Goal: Information Seeking & Learning: Learn about a topic

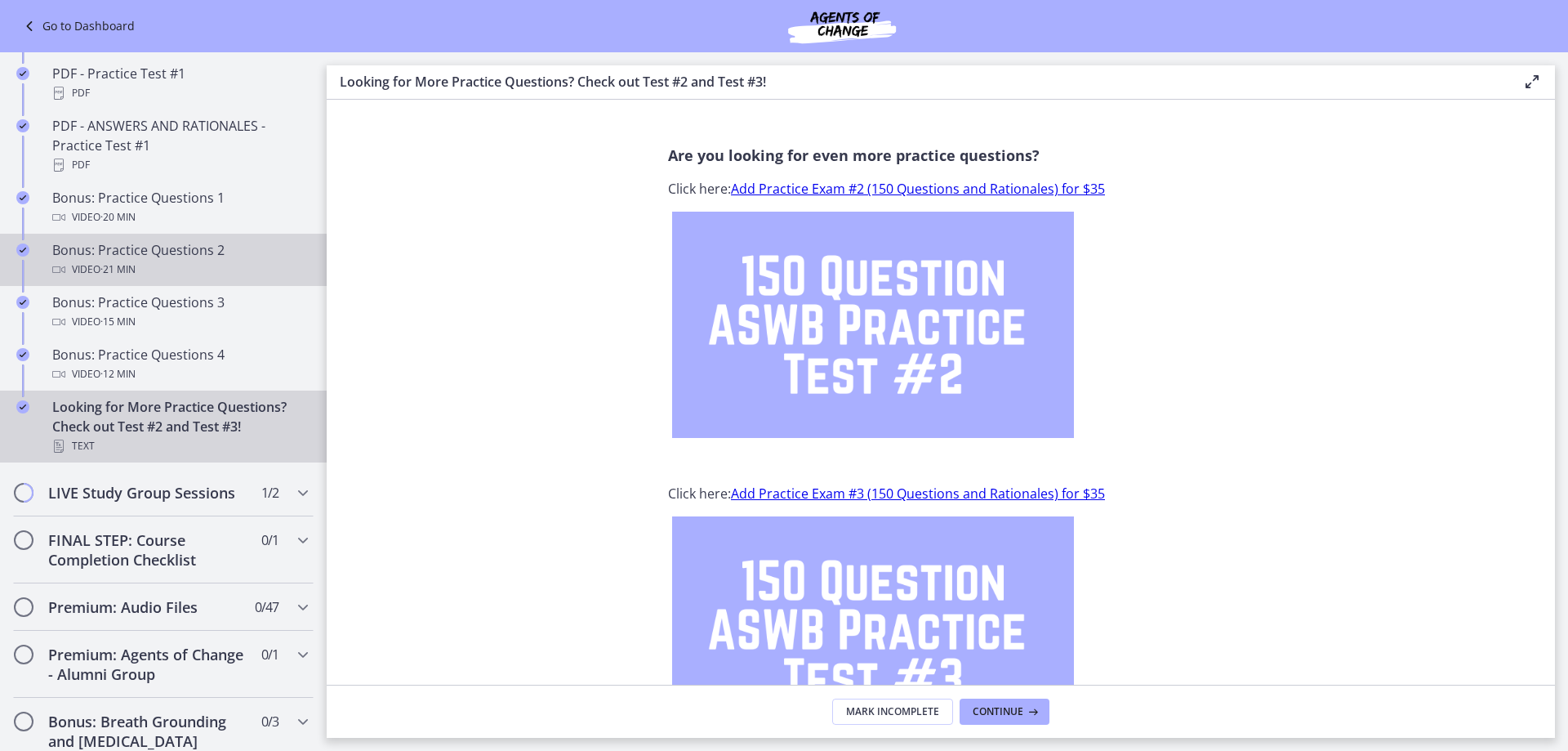
scroll to position [1062, 0]
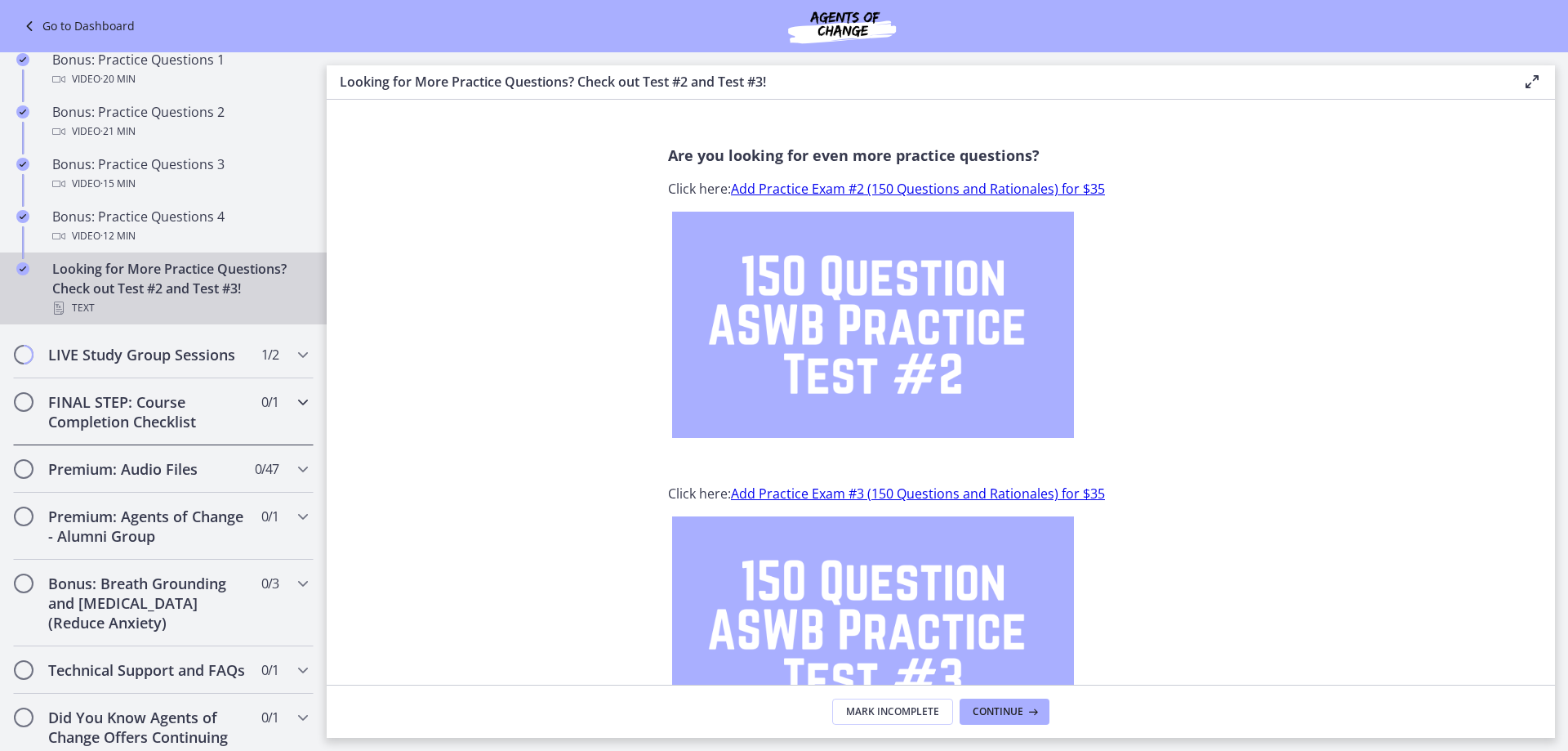
click at [214, 432] on h2 "FINAL STEP: Course Completion Checklist" at bounding box center [148, 411] width 199 height 39
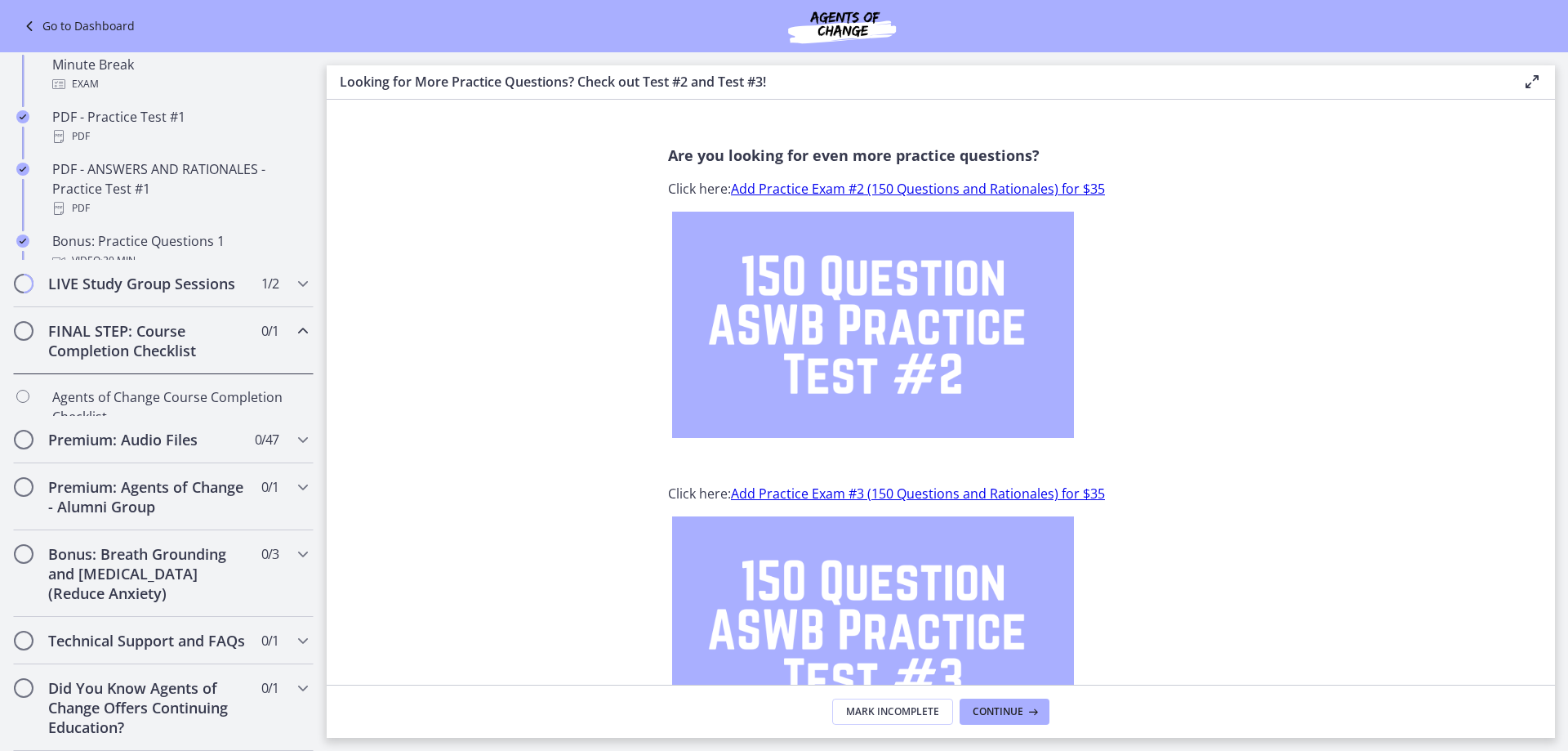
scroll to position [726, 0]
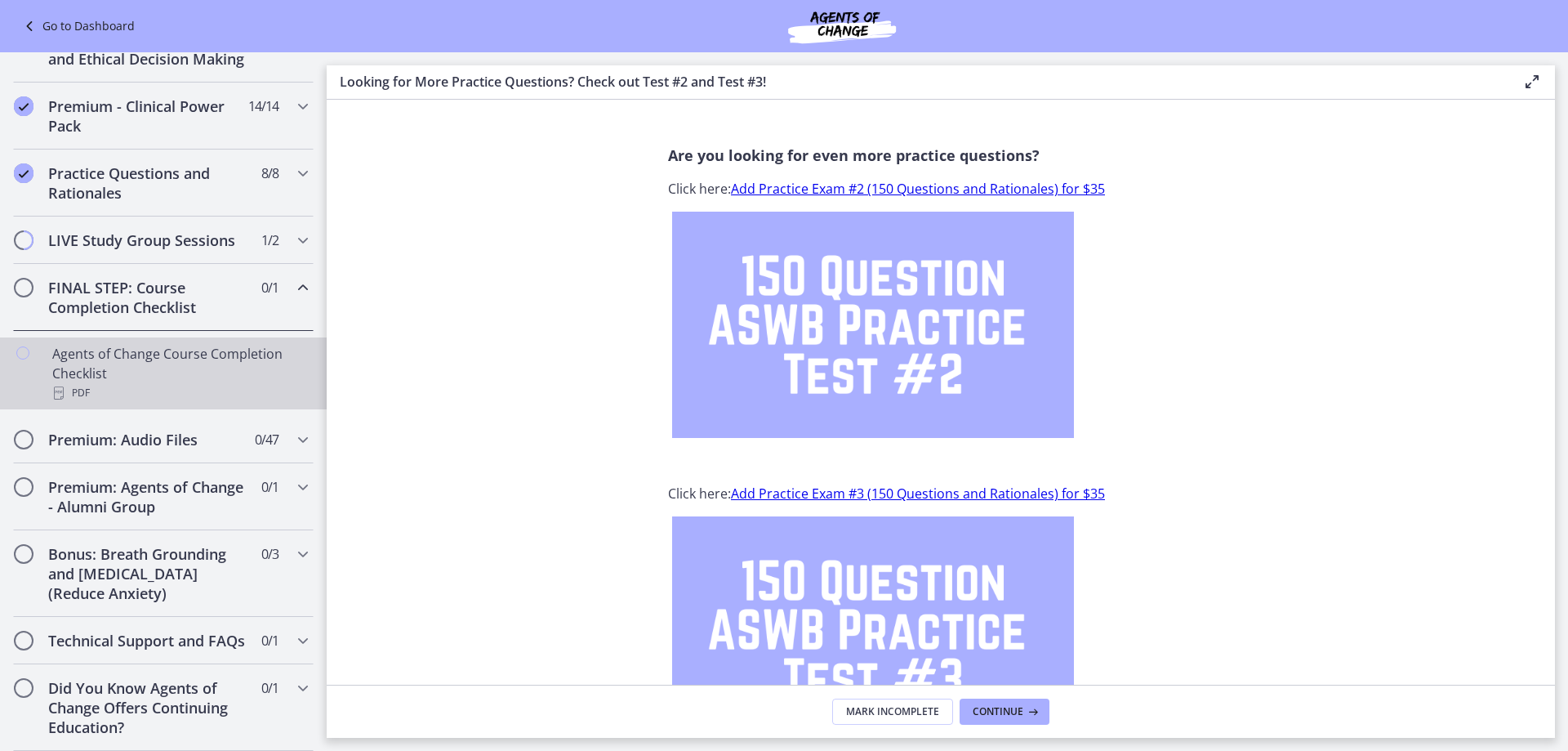
click at [189, 344] on div "Agents of Change Course Completion Checklist PDF" at bounding box center [180, 373] width 255 height 59
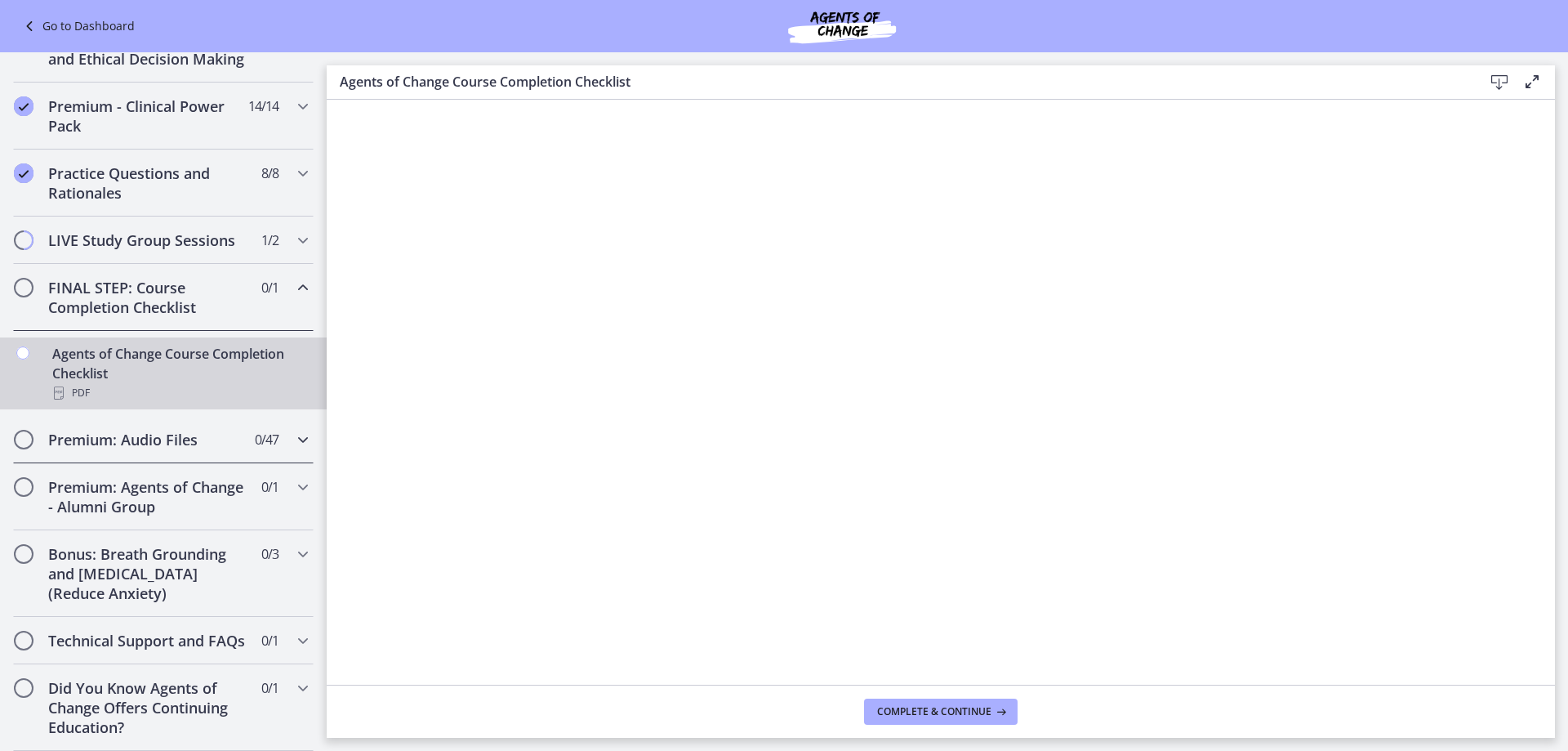
click at [198, 430] on h2 "Premium: Audio Files" at bounding box center [148, 439] width 199 height 19
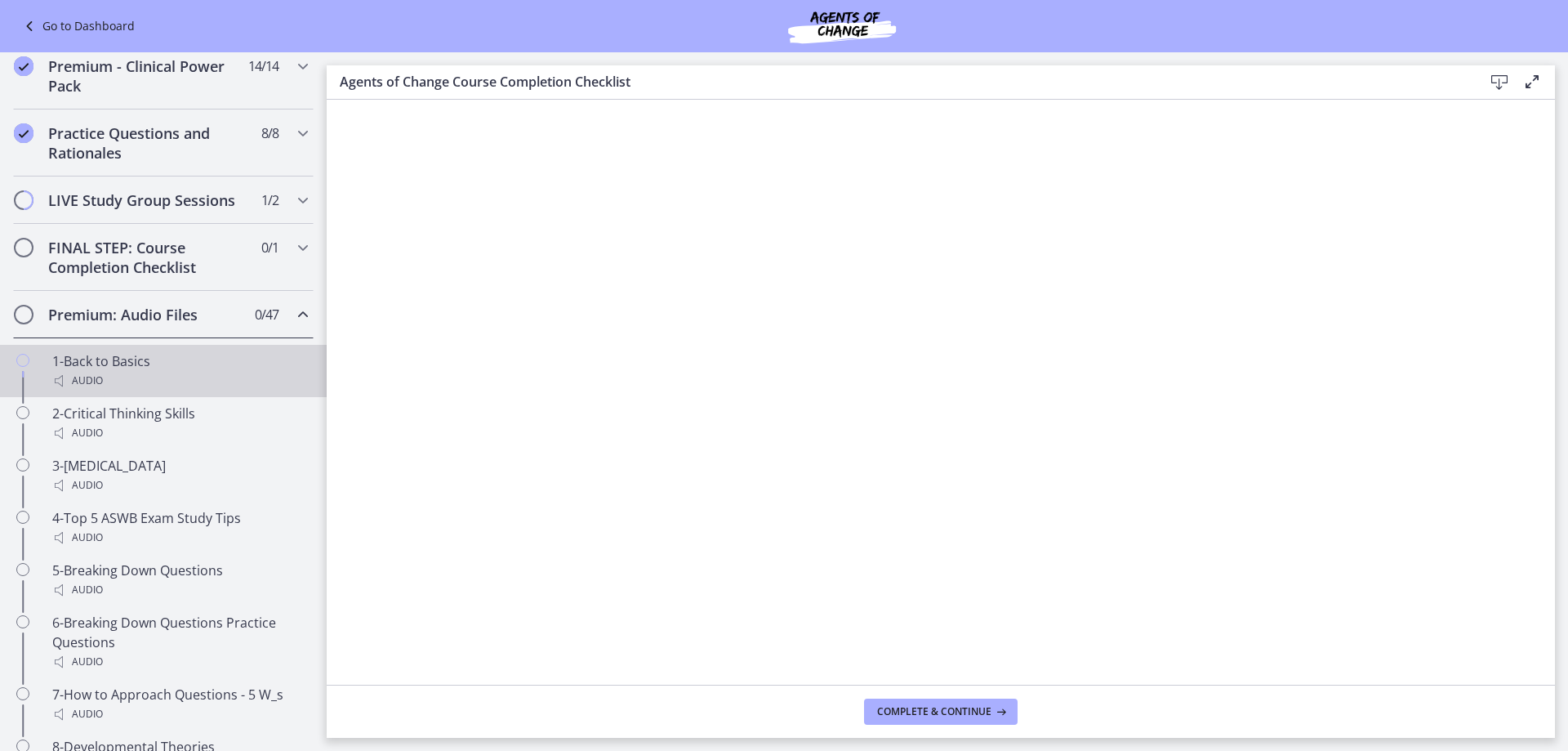
scroll to position [726, 0]
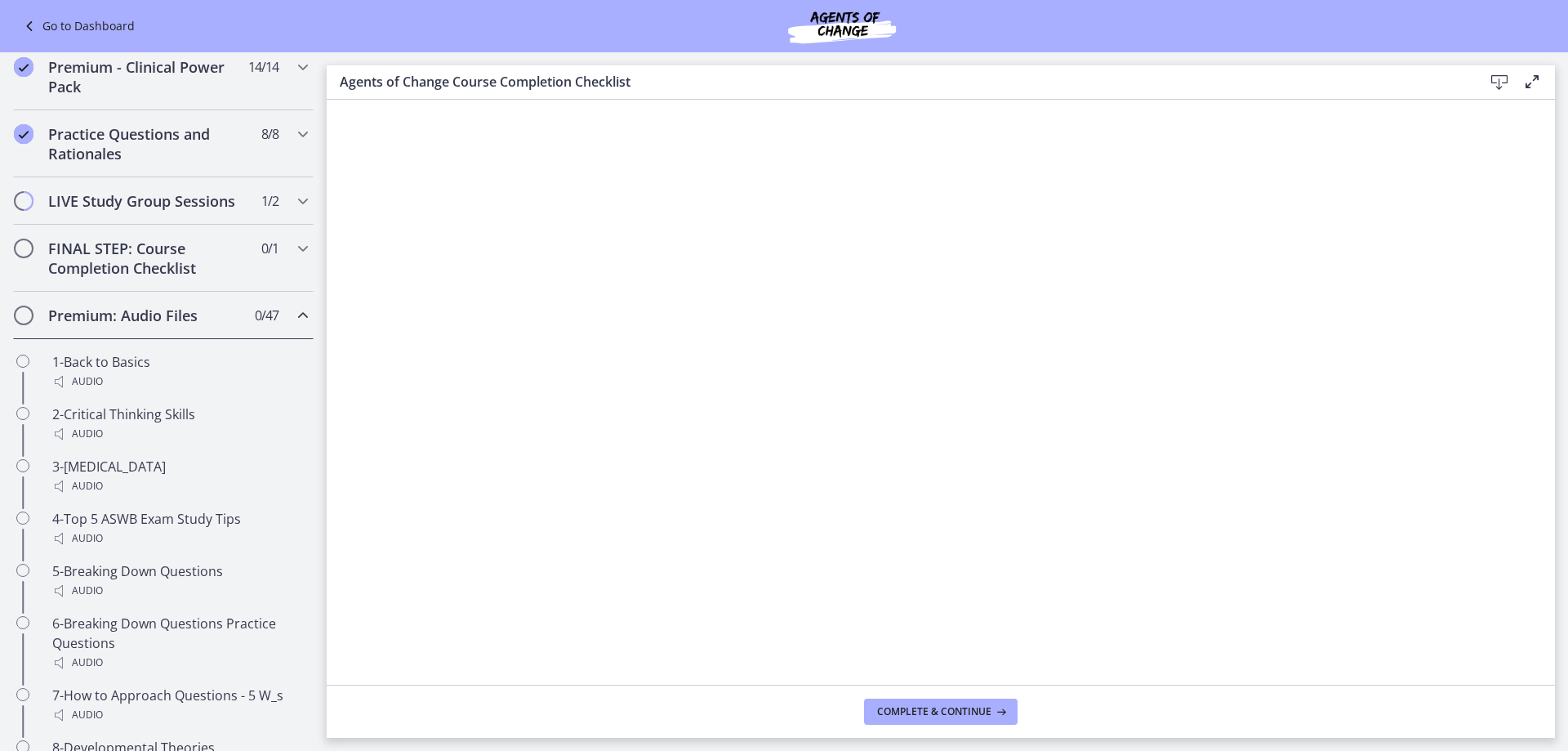
click at [187, 325] on h2 "Premium: Audio Files" at bounding box center [148, 315] width 199 height 19
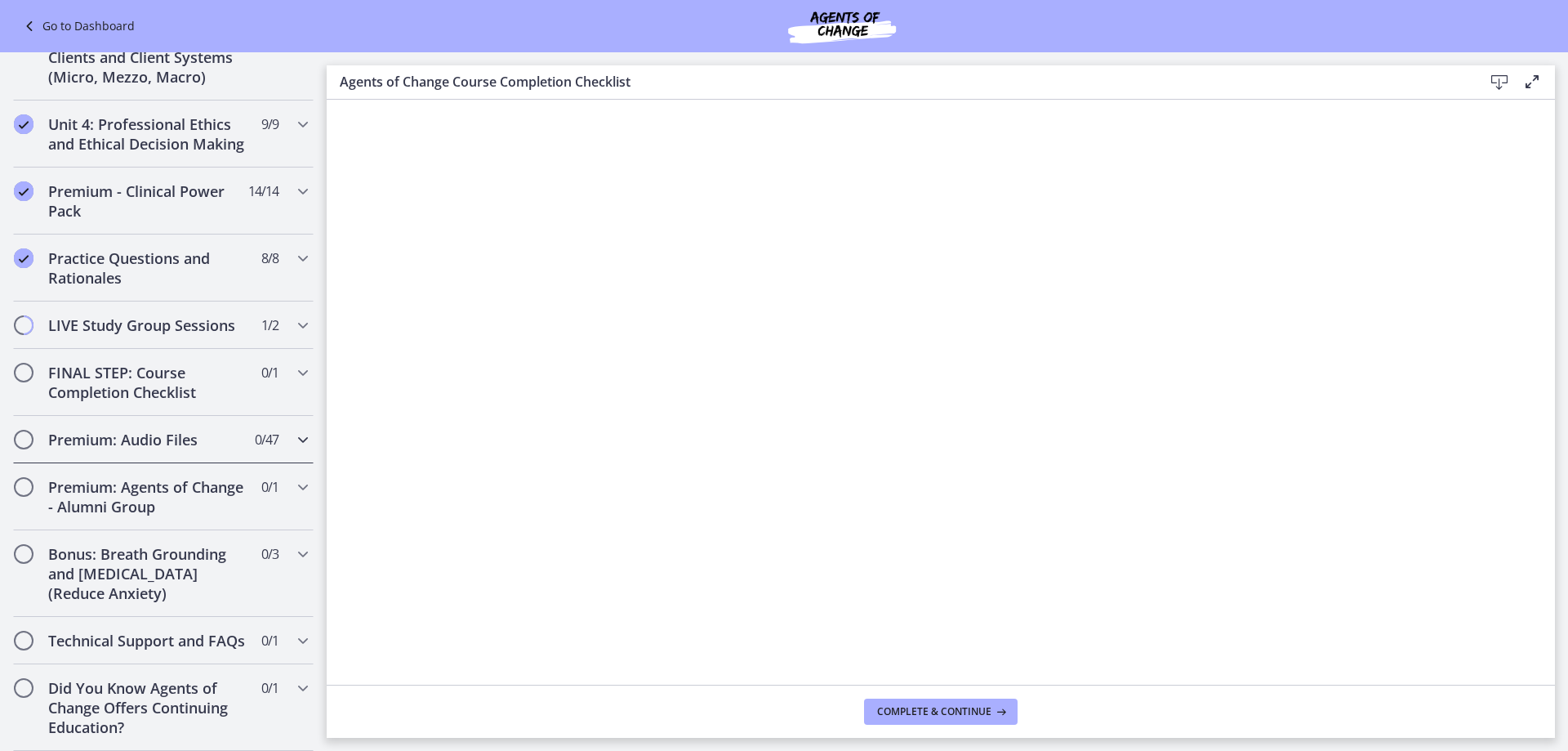
scroll to position [640, 0]
click at [132, 548] on h2 "Bonus: Breath Grounding and Guided Imagery (Reduce Anxiety)" at bounding box center [148, 574] width 199 height 59
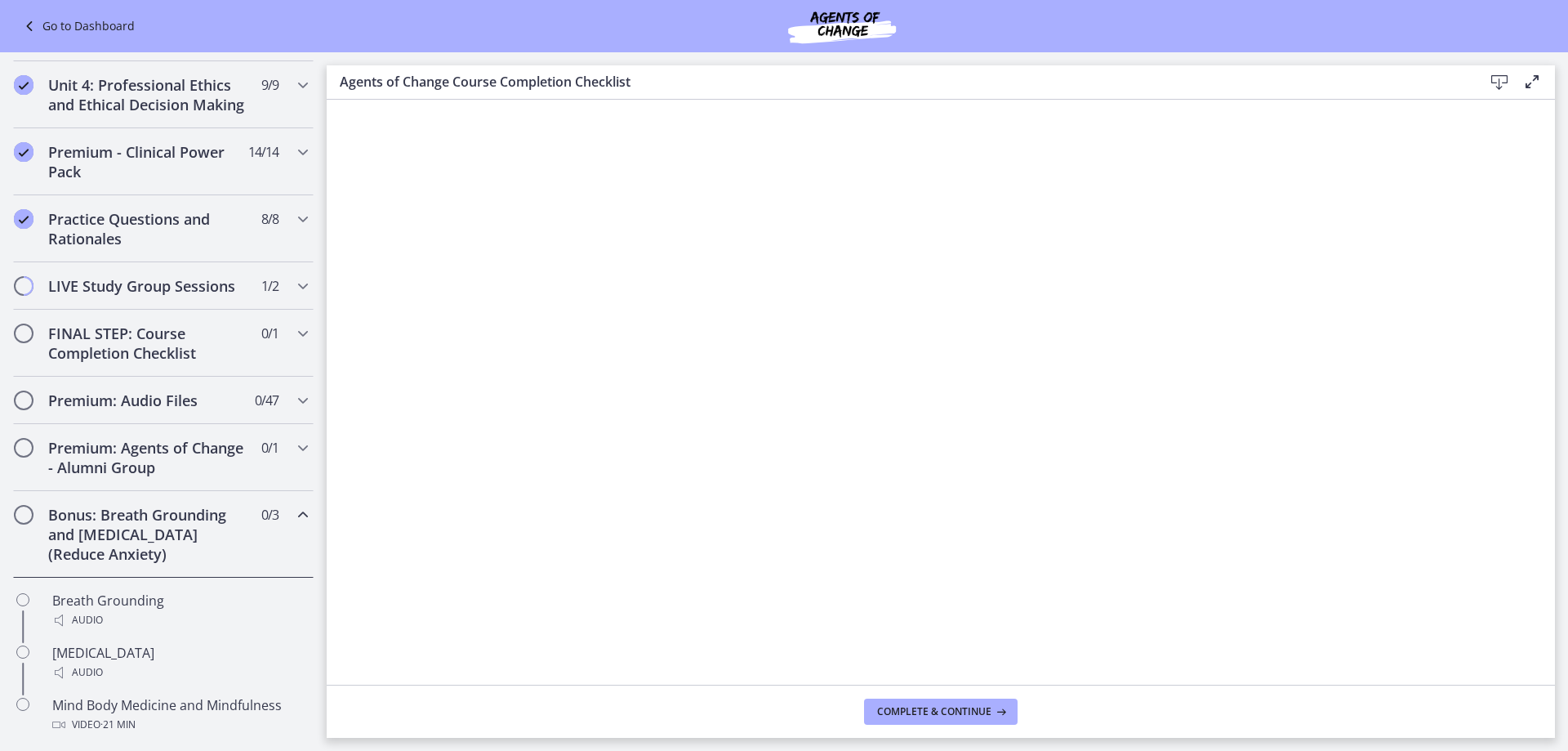
scroll to position [722, 0]
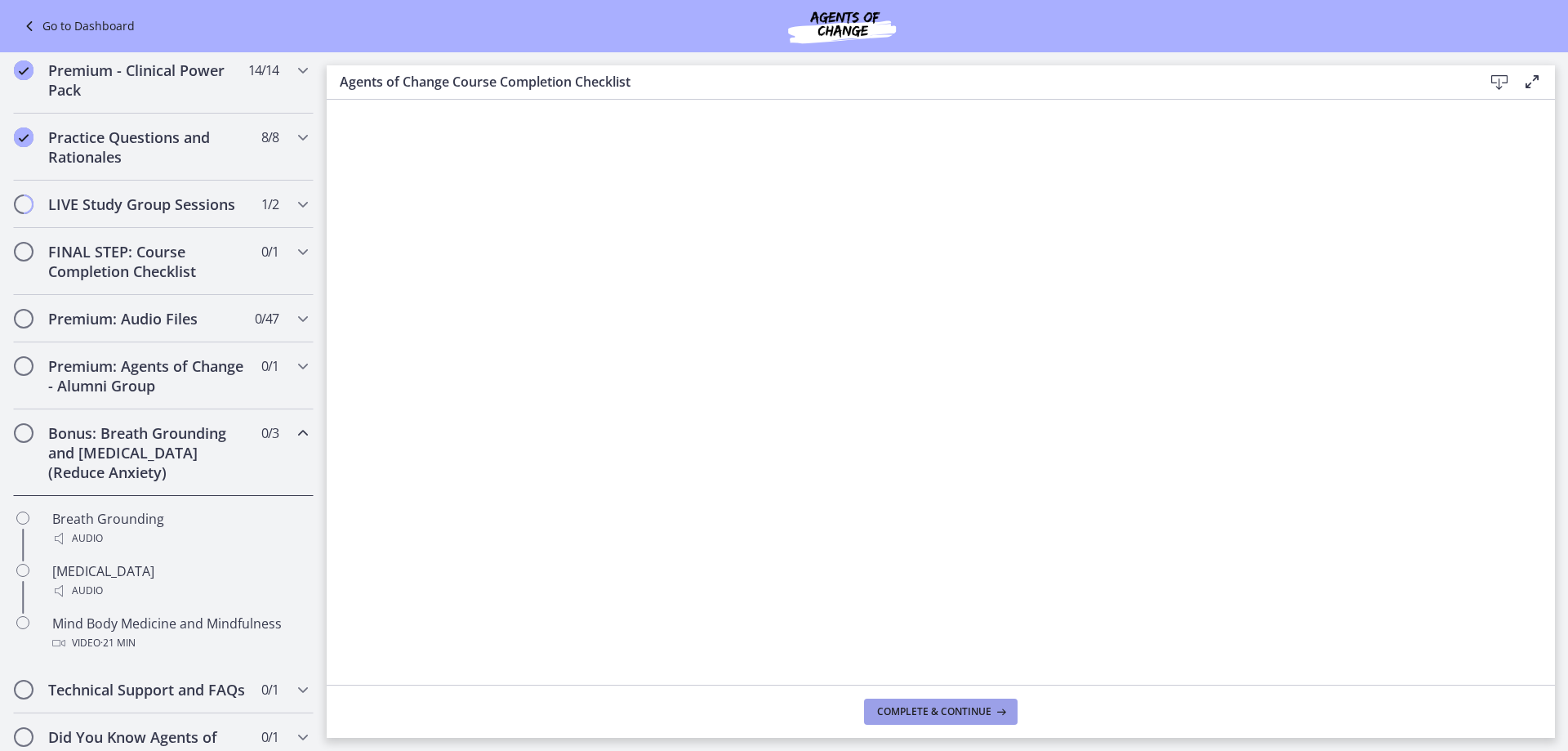
click at [953, 715] on span "Complete & continue" at bounding box center [934, 711] width 114 height 13
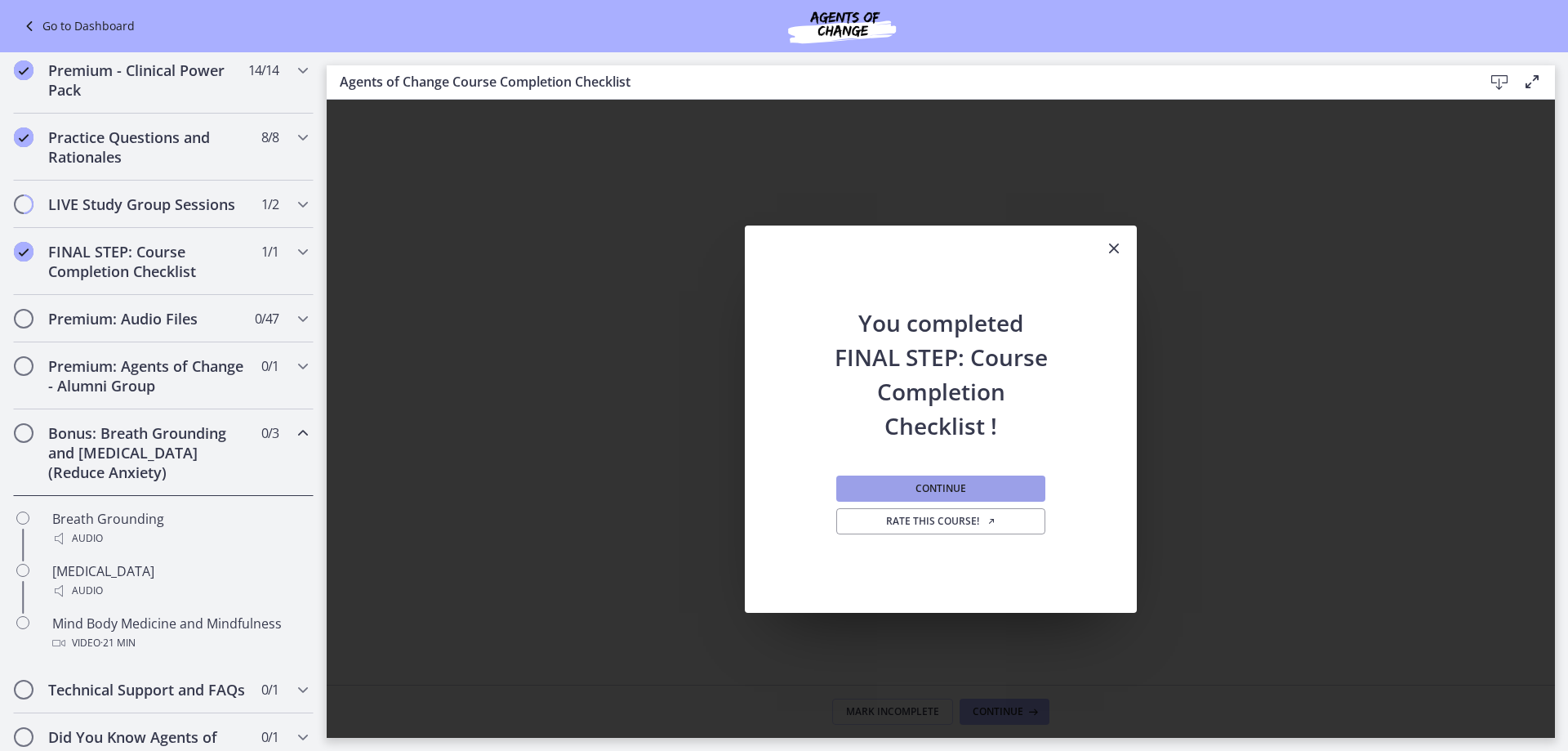
click at [939, 493] on span "Continue" at bounding box center [941, 488] width 51 height 13
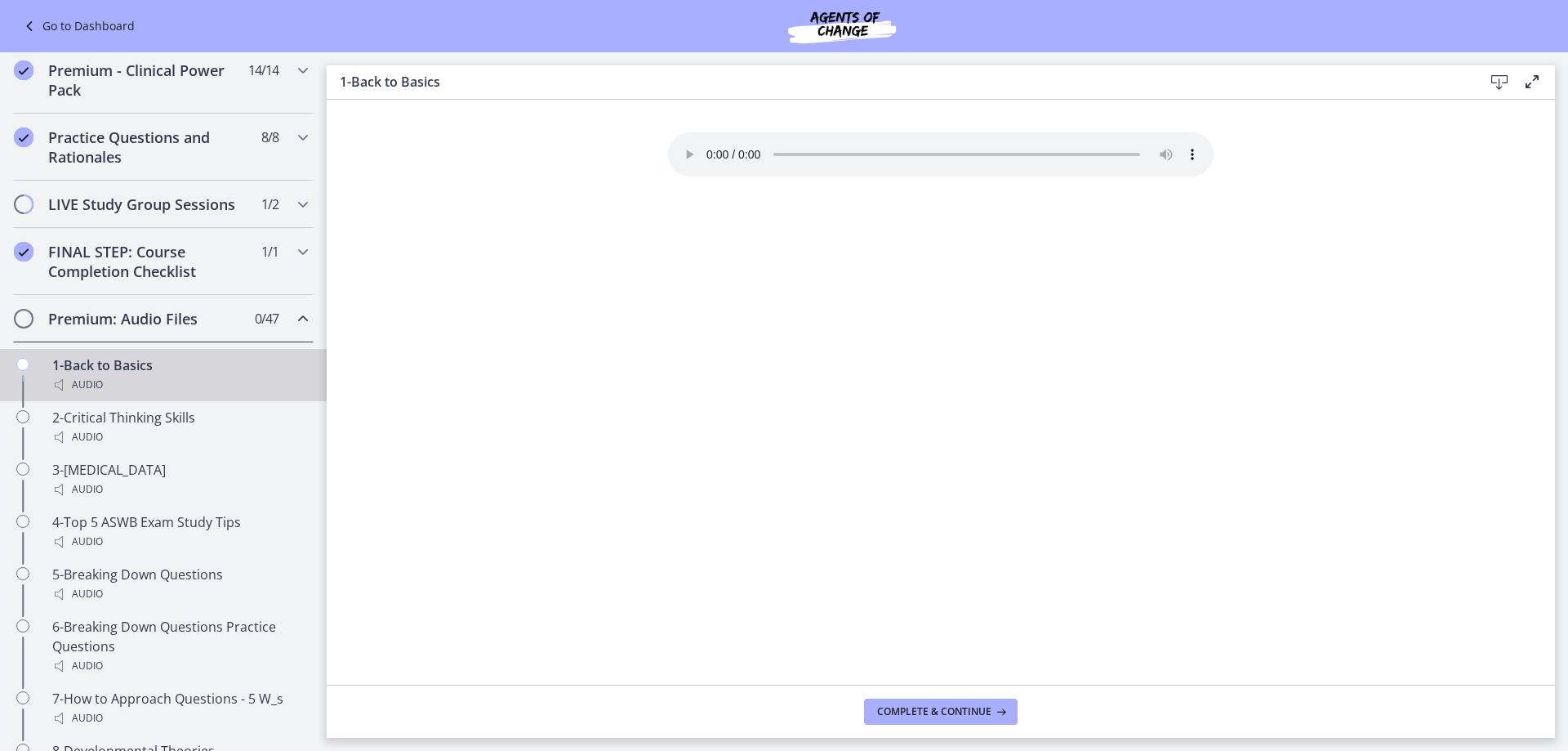
click at [293, 329] on icon "Chapters" at bounding box center [302, 318] width 19 height 19
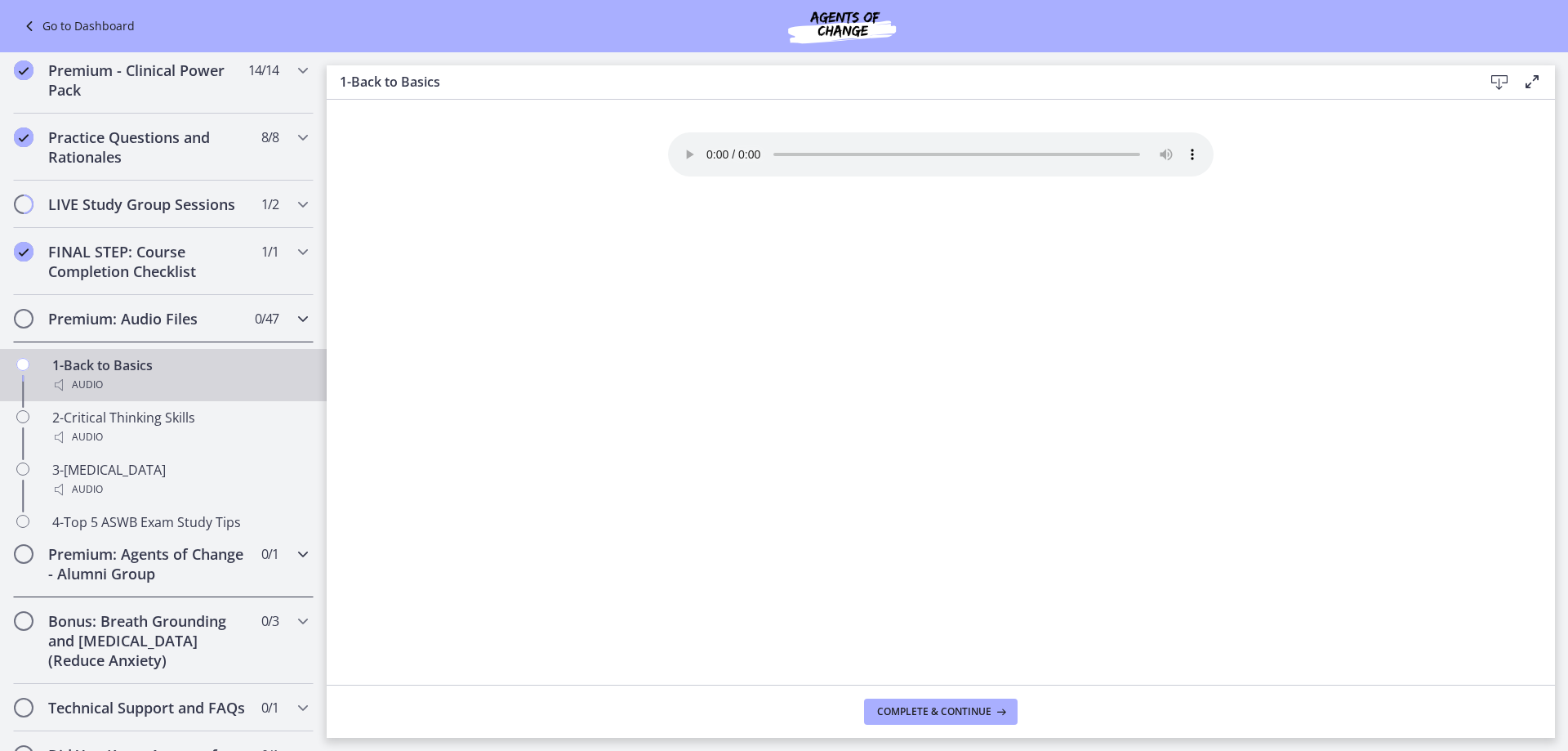
scroll to position [640, 0]
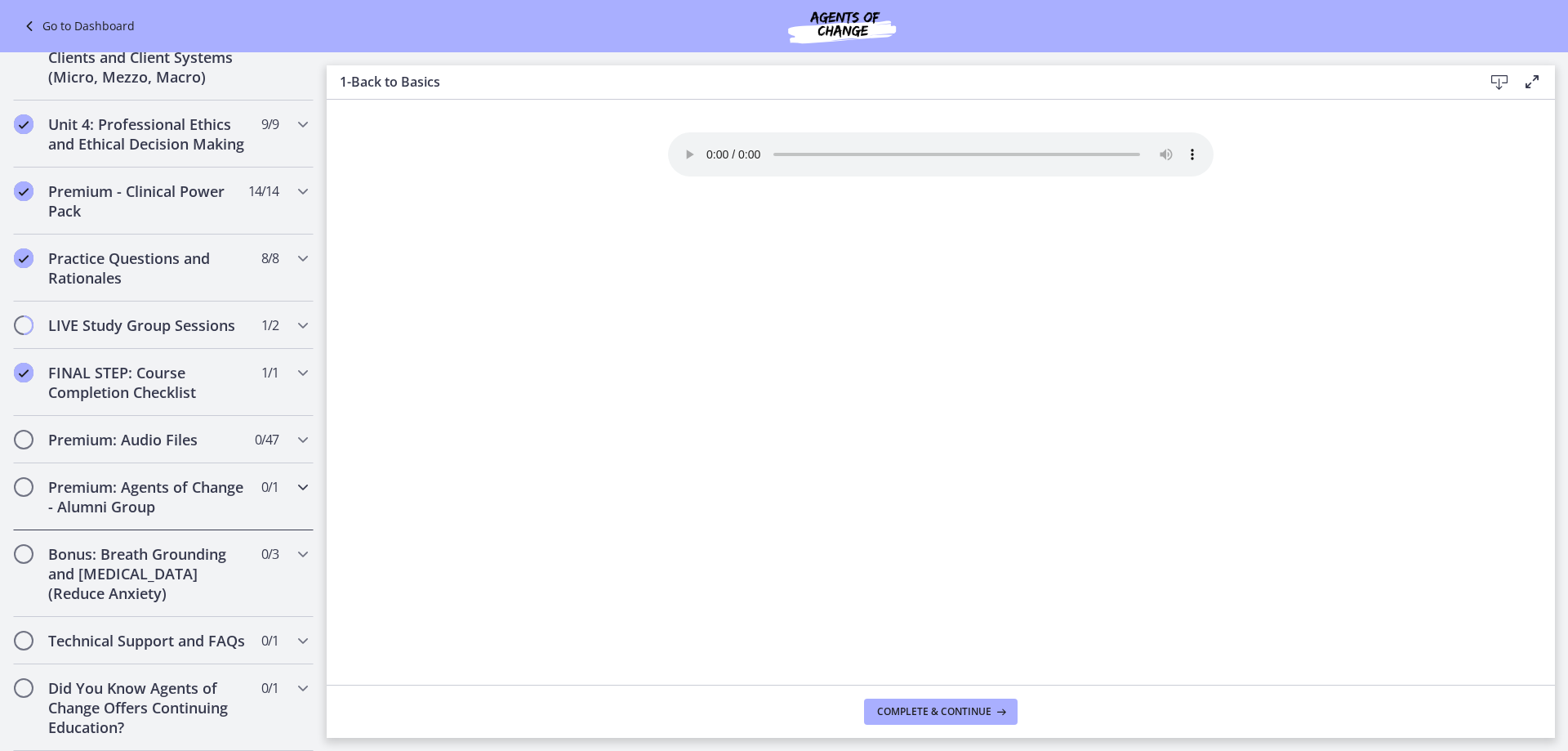
click at [187, 488] on h2 "Premium: Agents of Change - Alumni Group" at bounding box center [148, 497] width 199 height 39
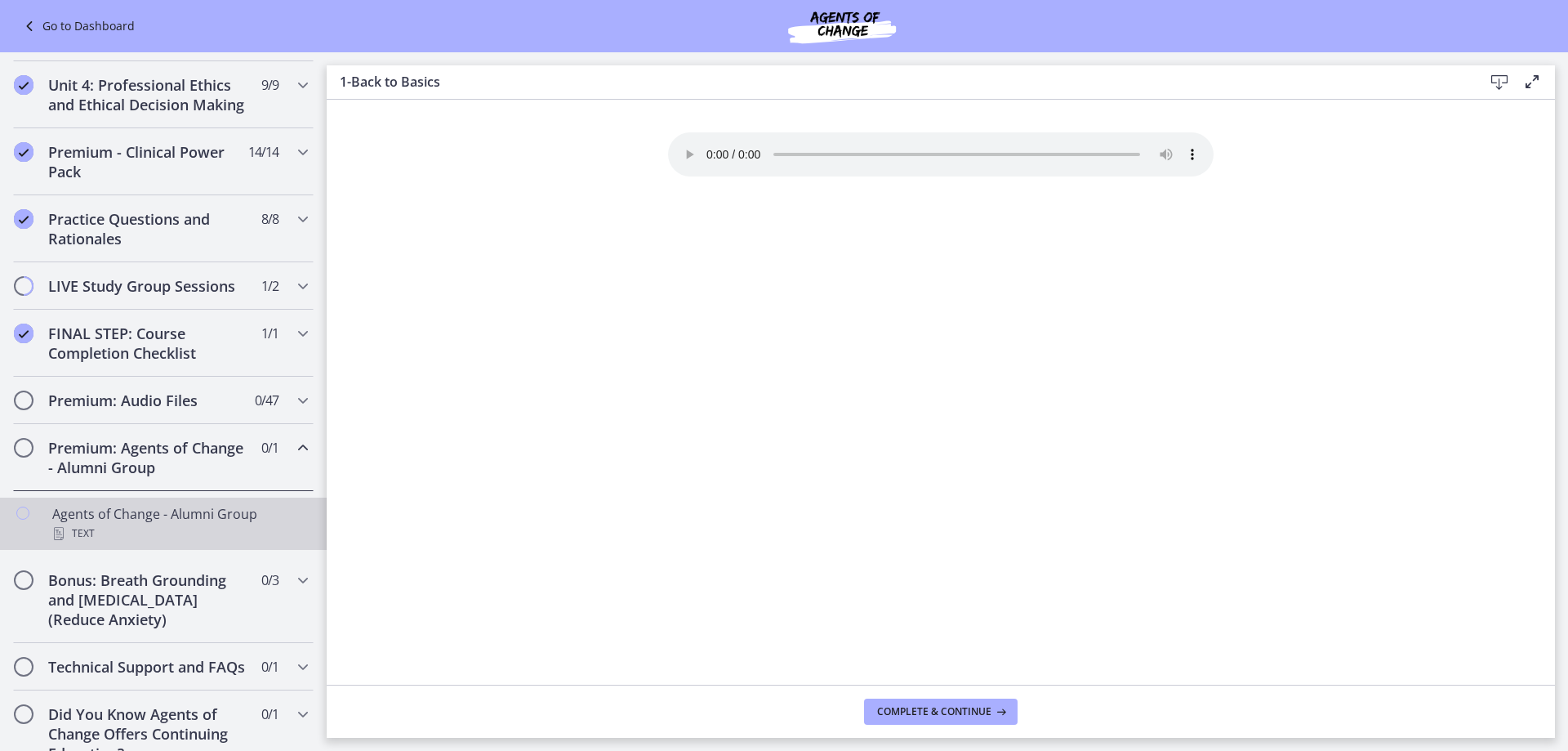
click at [188, 531] on div "Agents of Change - Alumni Group Text" at bounding box center [180, 524] width 255 height 39
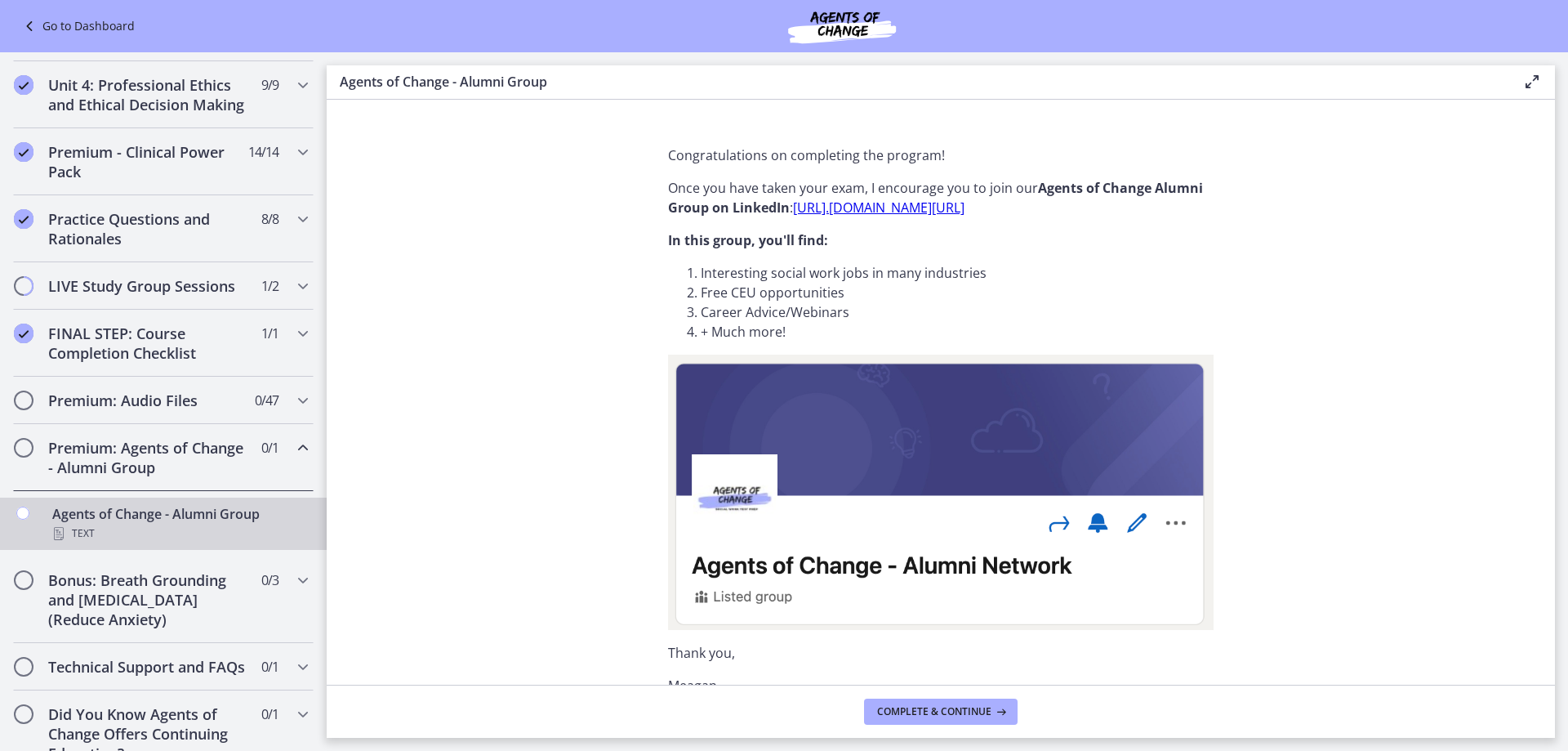
click at [884, 215] on link "https://www. linkedin.com/groups/12714688/" at bounding box center [878, 207] width 171 height 18
click at [939, 705] on span "Complete & continue" at bounding box center [934, 711] width 114 height 13
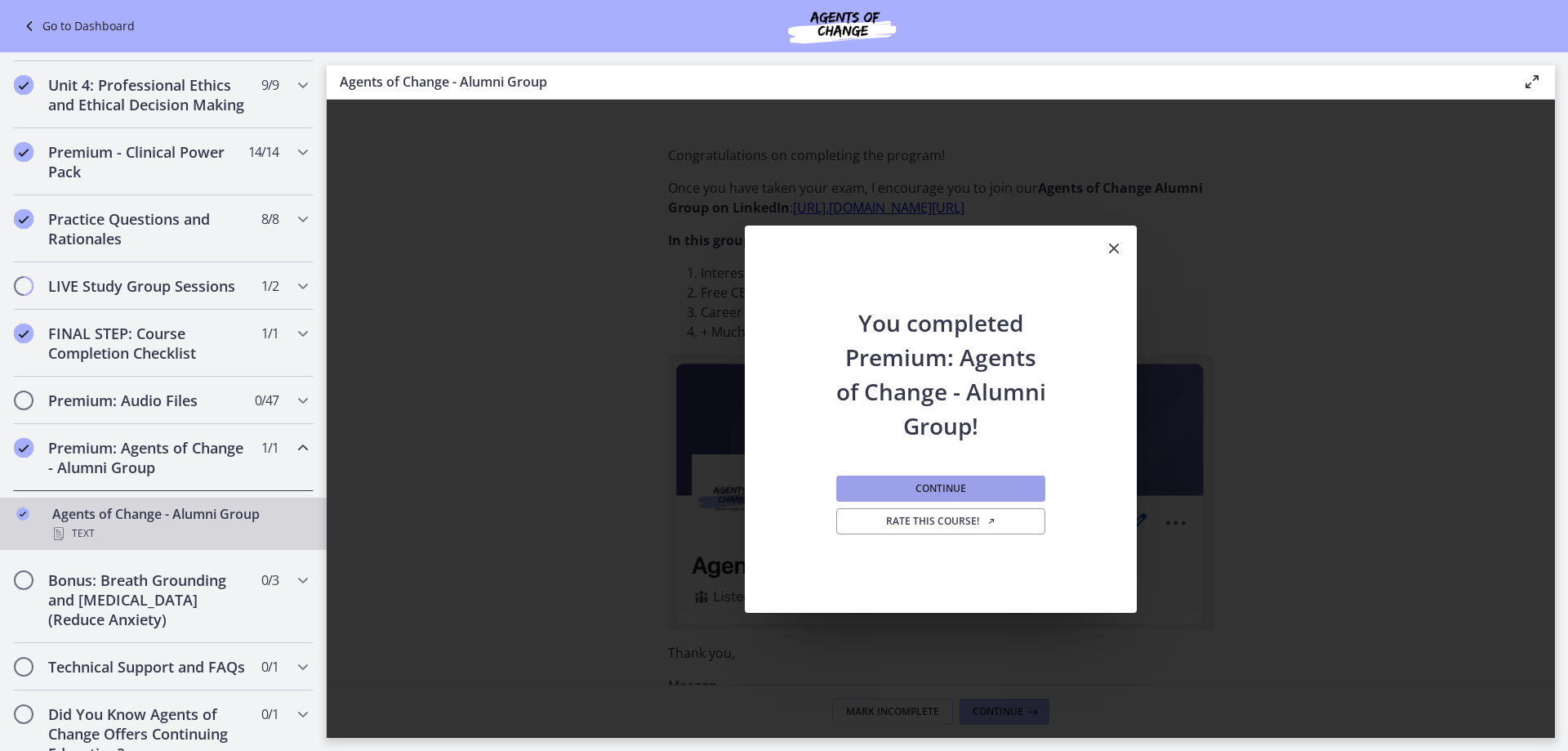
click at [877, 491] on button "Continue" at bounding box center [941, 488] width 209 height 26
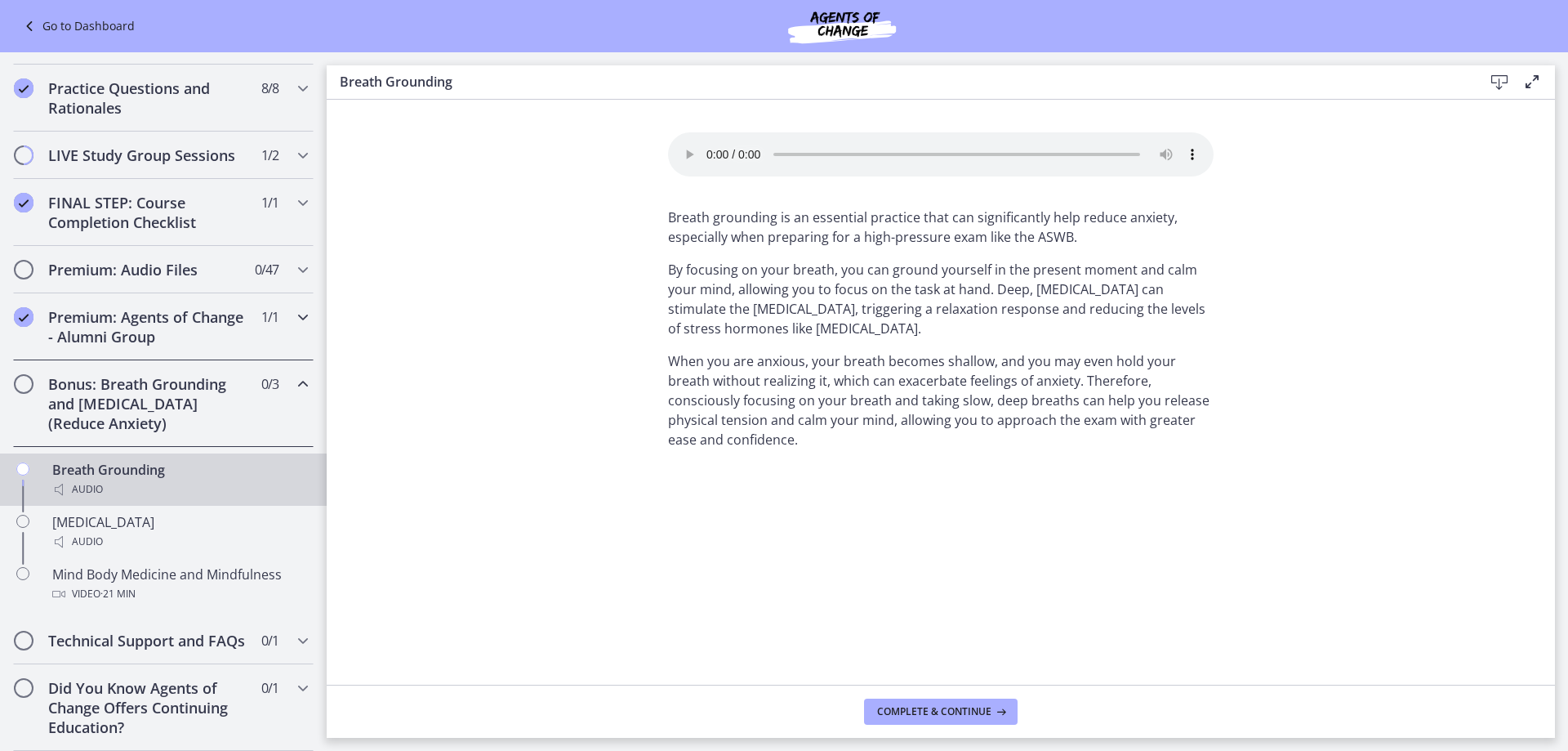
scroll to position [810, 0]
